Goal: Find specific page/section: Find specific page/section

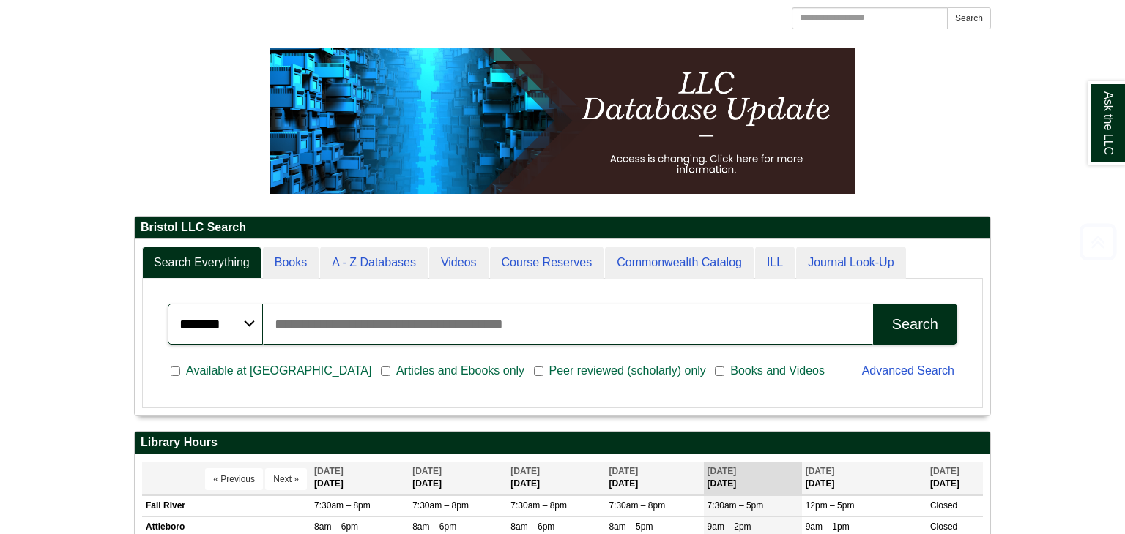
scroll to position [167, 0]
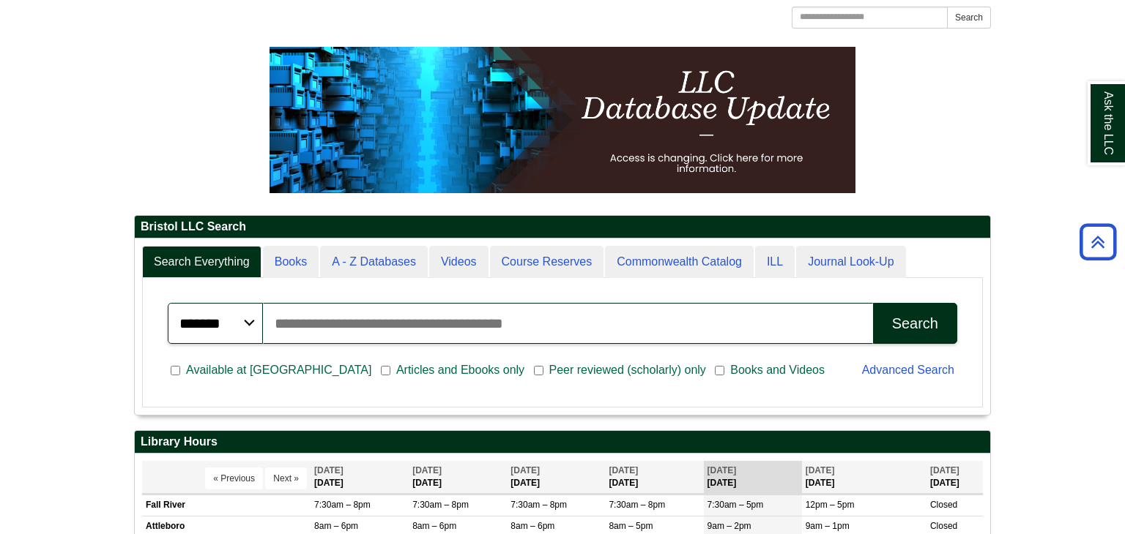
click at [412, 325] on input "Search articles, books, journals & more" at bounding box center [568, 323] width 610 height 41
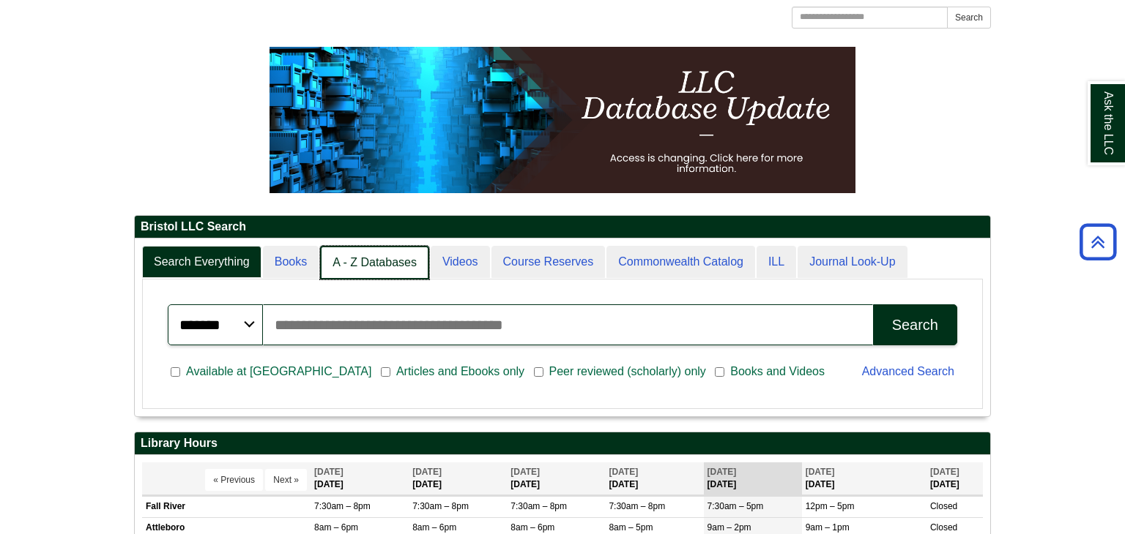
scroll to position [7, 7]
click at [344, 270] on link "A - Z Databases" at bounding box center [374, 263] width 109 height 34
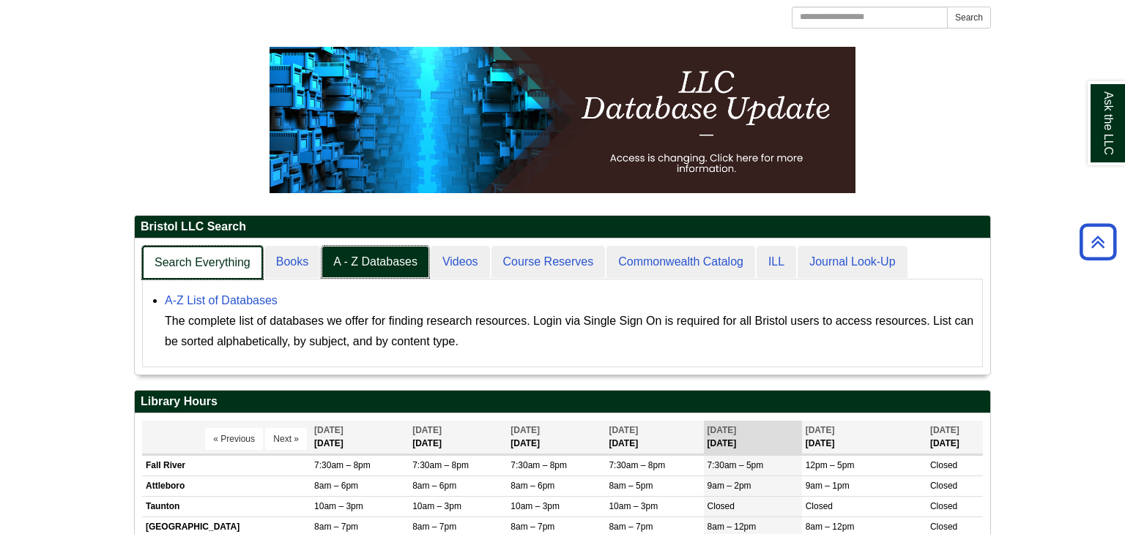
scroll to position [135, 855]
click at [222, 266] on link "Search Everything" at bounding box center [202, 263] width 121 height 34
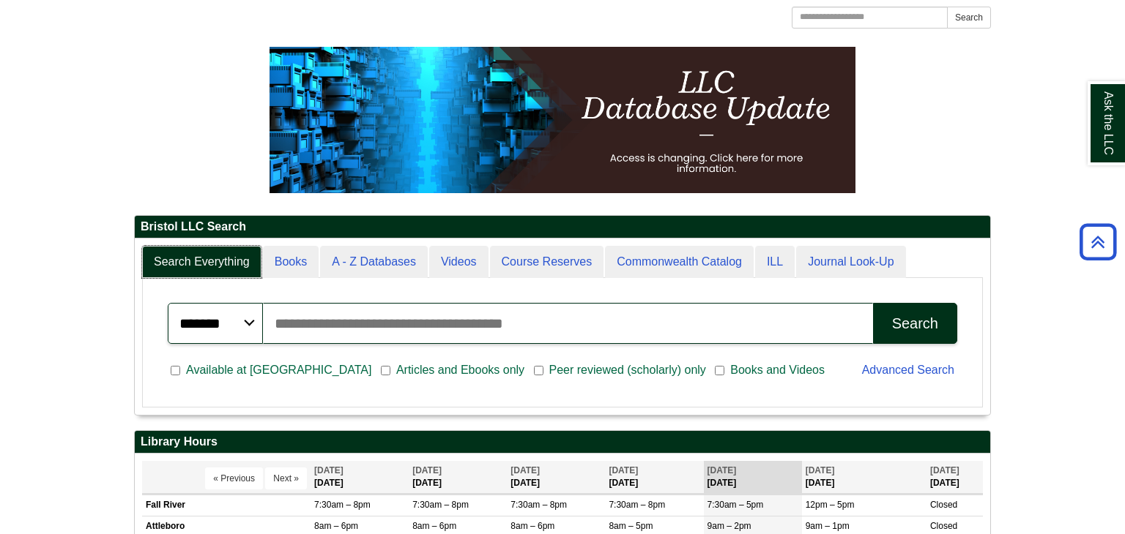
scroll to position [176, 855]
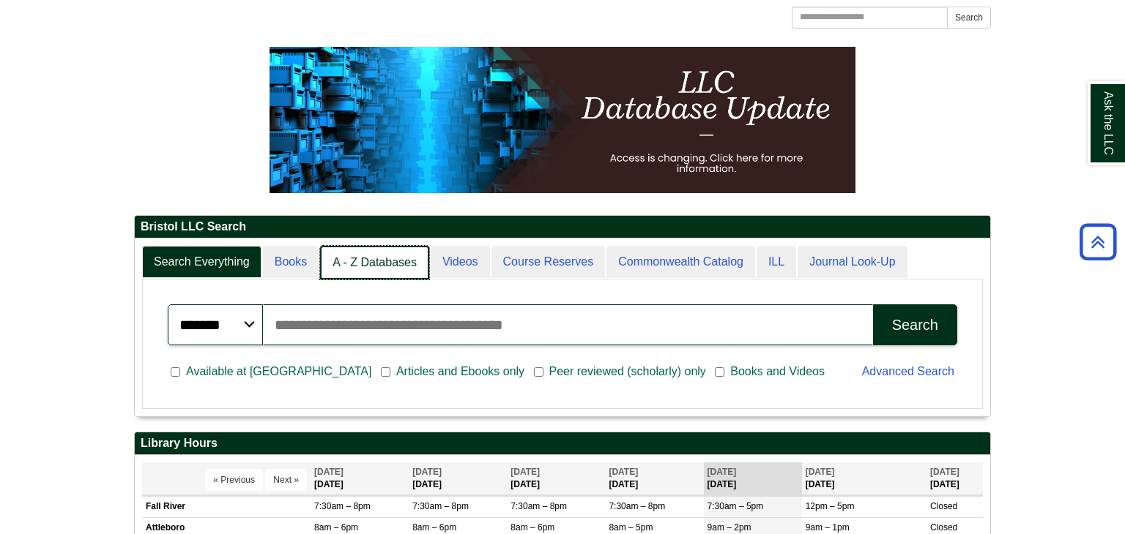
click at [357, 257] on link "A - Z Databases" at bounding box center [374, 263] width 109 height 34
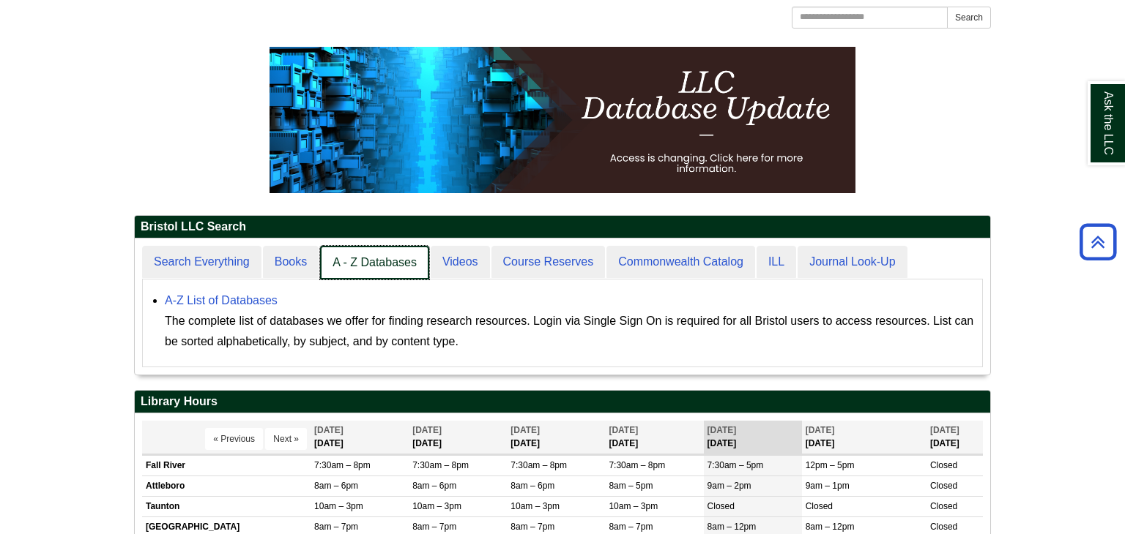
click at [359, 265] on link "A - Z Databases" at bounding box center [374, 263] width 109 height 34
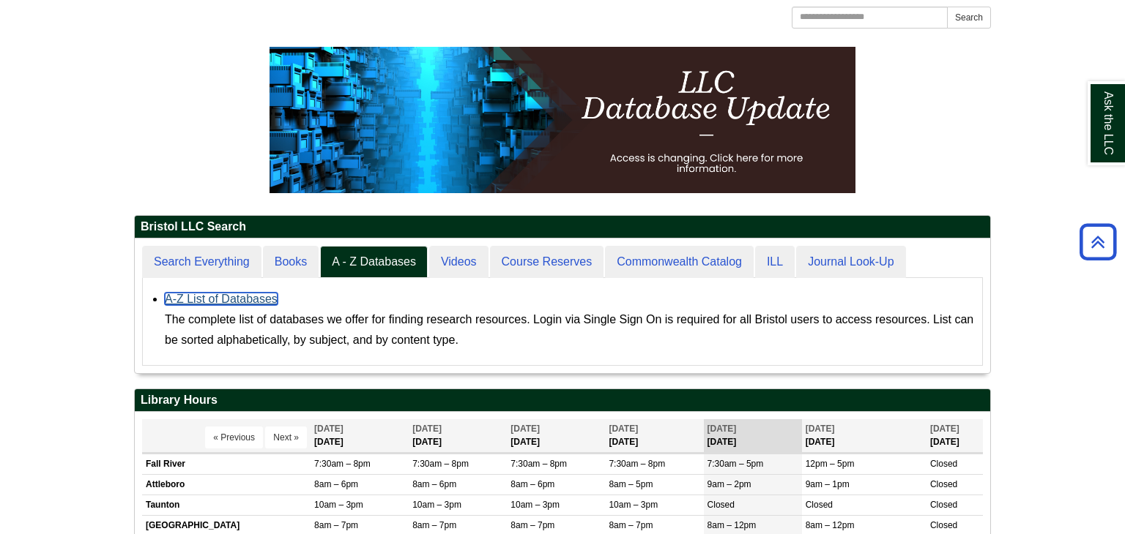
click at [208, 299] on link "A-Z List of Databases" at bounding box center [221, 299] width 113 height 12
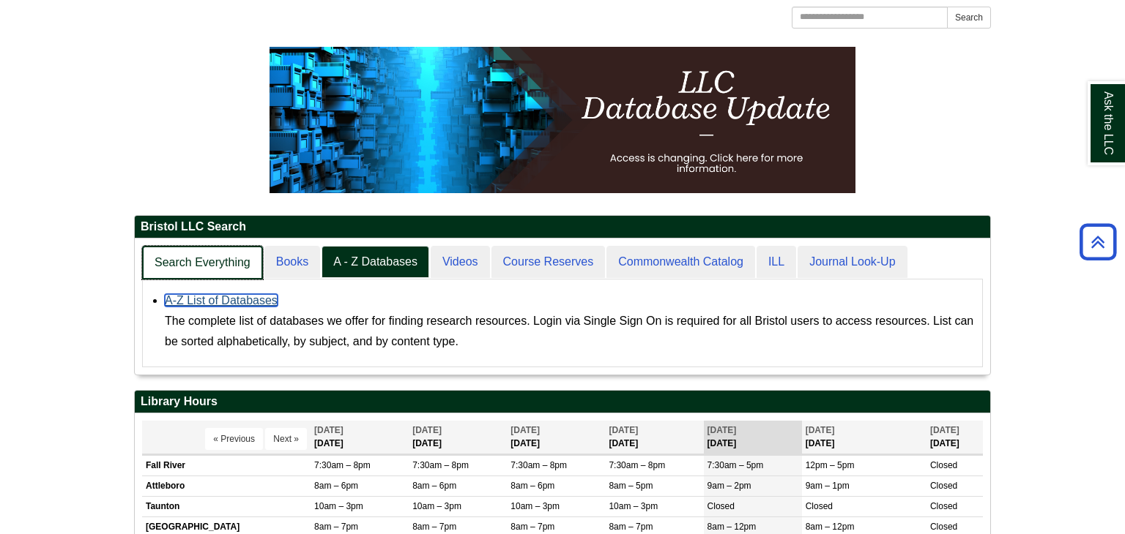
scroll to position [135, 855]
click at [233, 256] on link "Search Everything" at bounding box center [202, 263] width 121 height 34
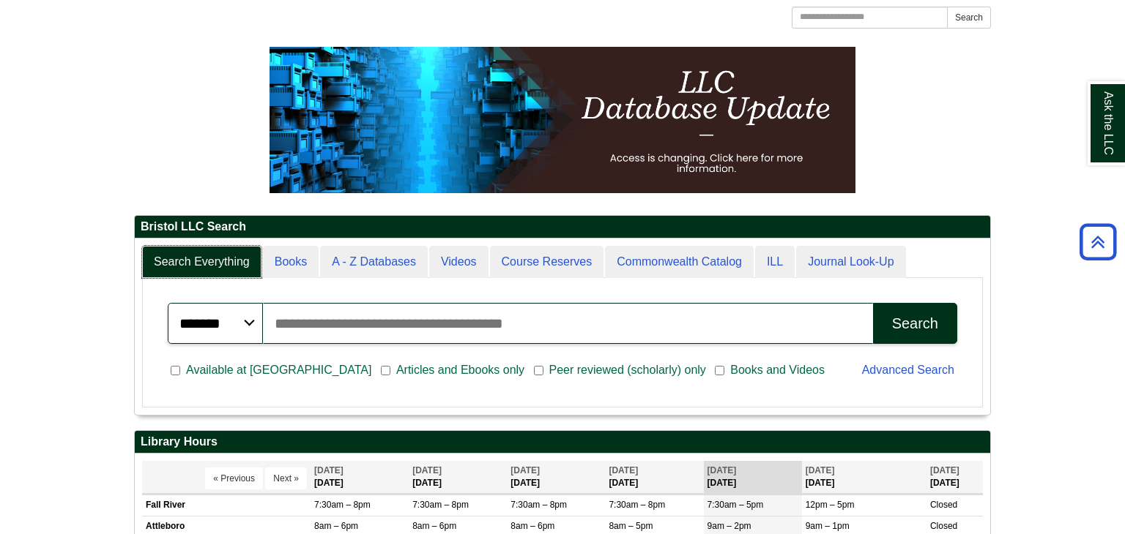
scroll to position [176, 855]
click at [242, 322] on select "******* ***** ******" at bounding box center [215, 323] width 95 height 41
click at [310, 333] on input "Search articles, books, journals & more" at bounding box center [568, 323] width 610 height 41
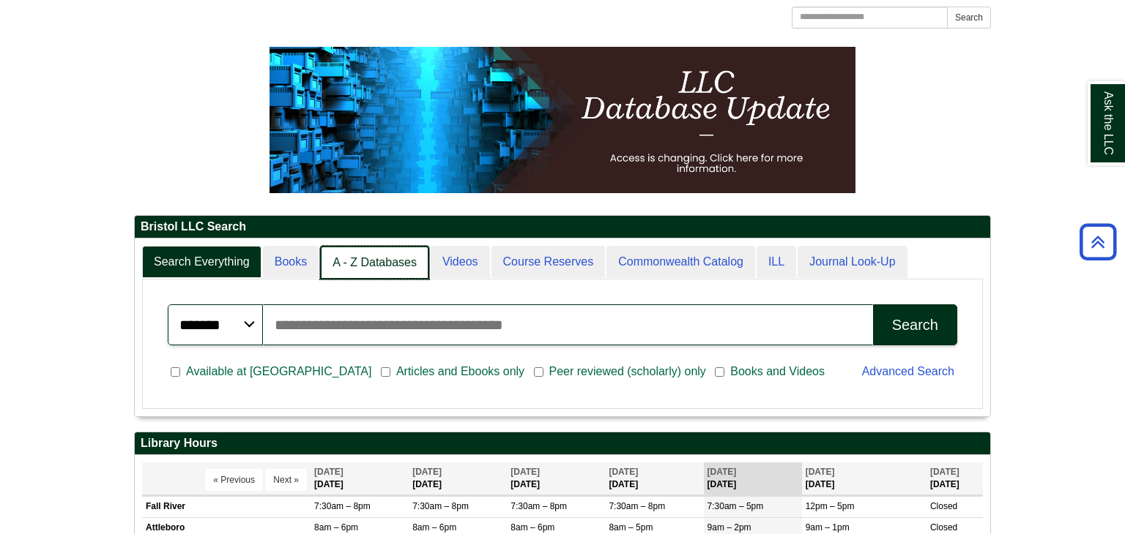
scroll to position [7, 7]
click at [371, 246] on link "A - Z Databases" at bounding box center [374, 263] width 109 height 34
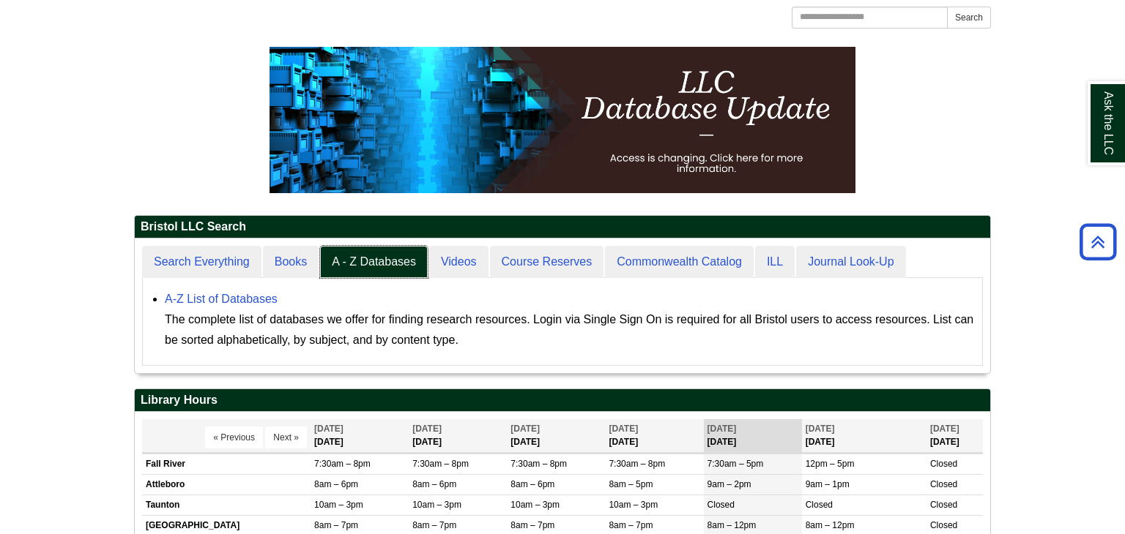
scroll to position [135, 855]
click at [215, 299] on link "A-Z List of Databases" at bounding box center [221, 299] width 113 height 12
